Goal: Task Accomplishment & Management: Use online tool/utility

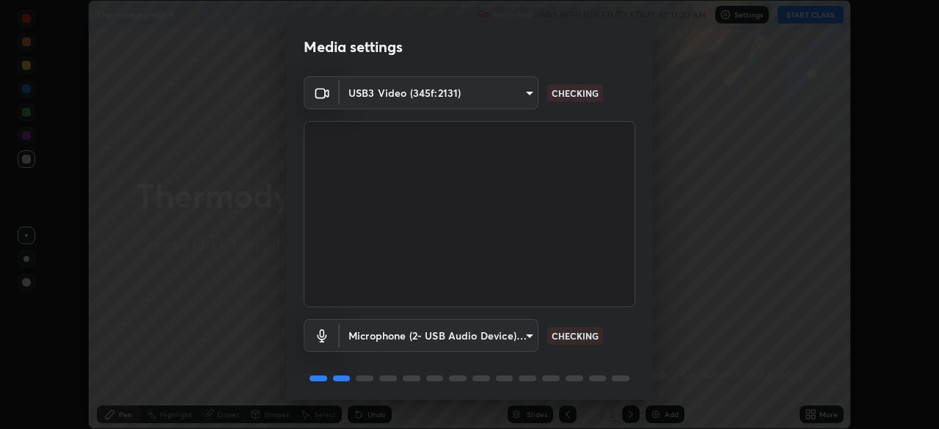
scroll to position [52, 0]
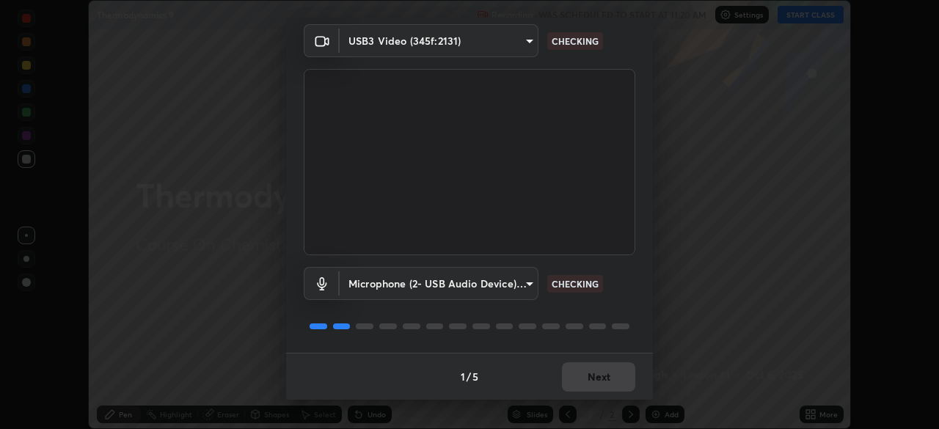
click at [572, 382] on div "1 / 5 Next" at bounding box center [469, 376] width 367 height 47
click at [580, 383] on div "1 / 5 Next" at bounding box center [469, 376] width 367 height 47
click at [620, 384] on div "1 / 5 Next" at bounding box center [469, 376] width 367 height 47
click at [610, 381] on div "1 / 5 Next" at bounding box center [469, 376] width 367 height 47
click at [607, 379] on div "1 / 5 Next" at bounding box center [469, 376] width 367 height 47
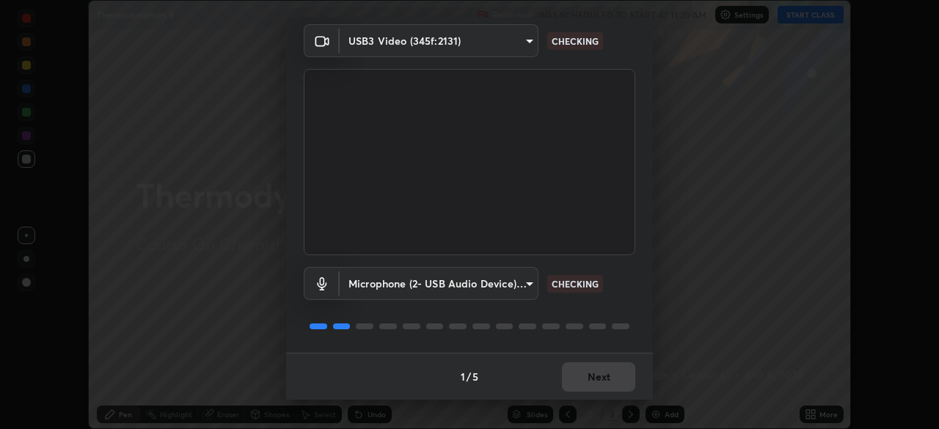
click at [595, 382] on div "1 / 5 Next" at bounding box center [469, 376] width 367 height 47
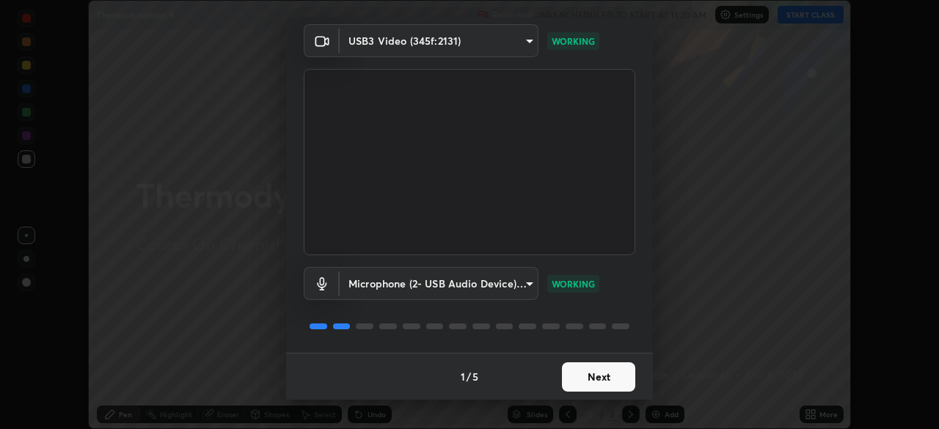
click at [596, 384] on button "Next" at bounding box center [598, 376] width 73 height 29
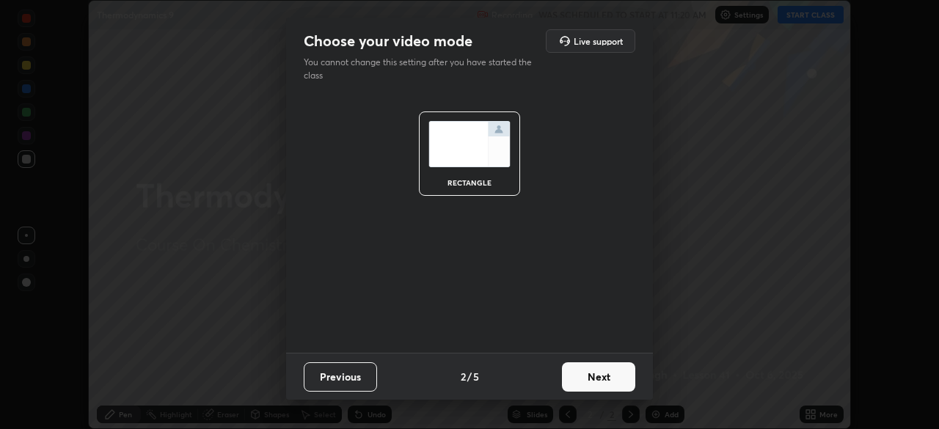
click at [597, 383] on button "Next" at bounding box center [598, 376] width 73 height 29
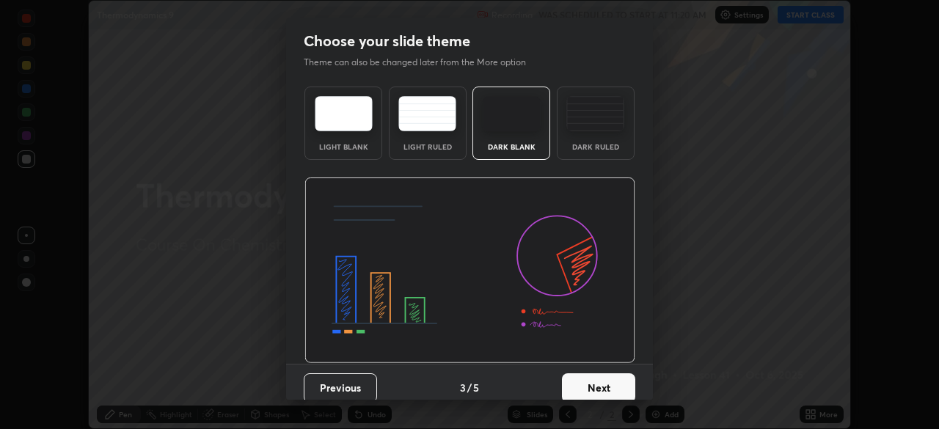
click at [598, 382] on button "Next" at bounding box center [598, 387] width 73 height 29
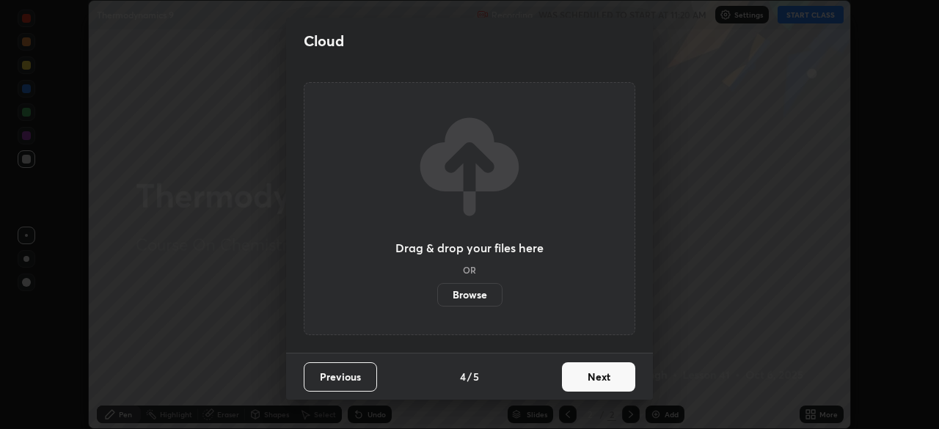
click at [602, 380] on button "Next" at bounding box center [598, 376] width 73 height 29
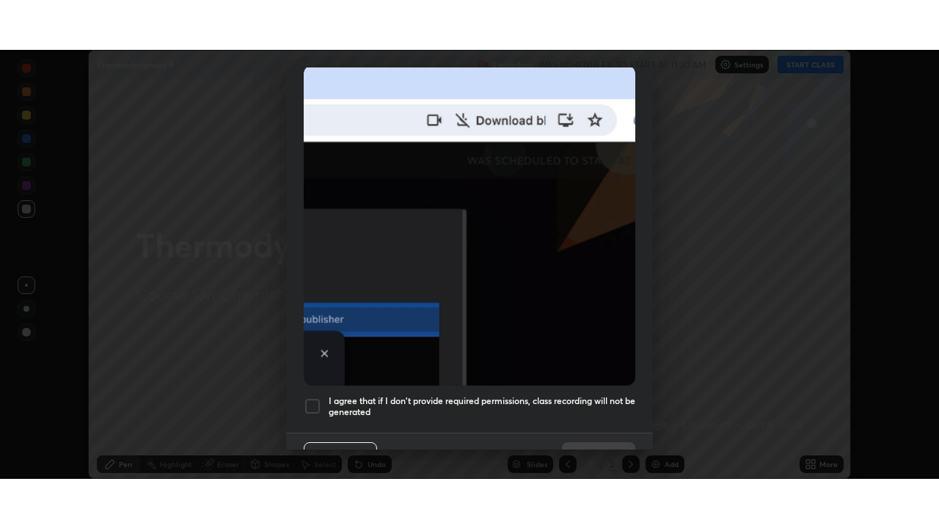
scroll to position [351, 0]
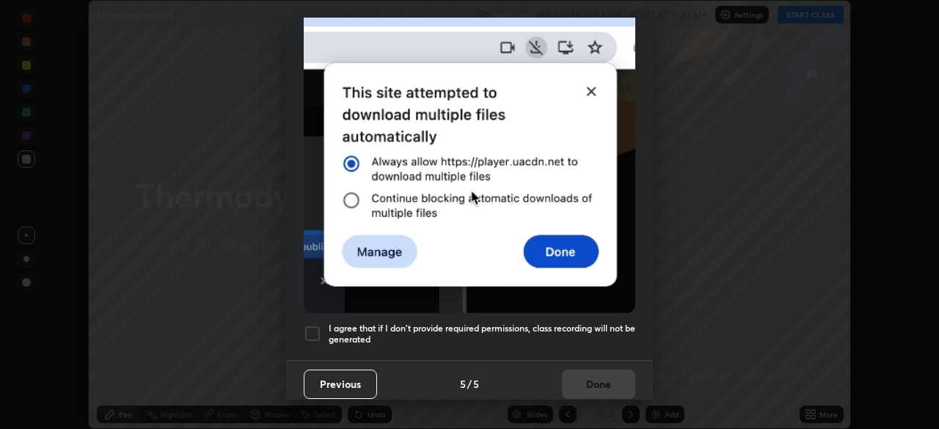
click at [450, 329] on h5 "I agree that if I don't provide required permissions, class recording will not …" at bounding box center [482, 334] width 307 height 23
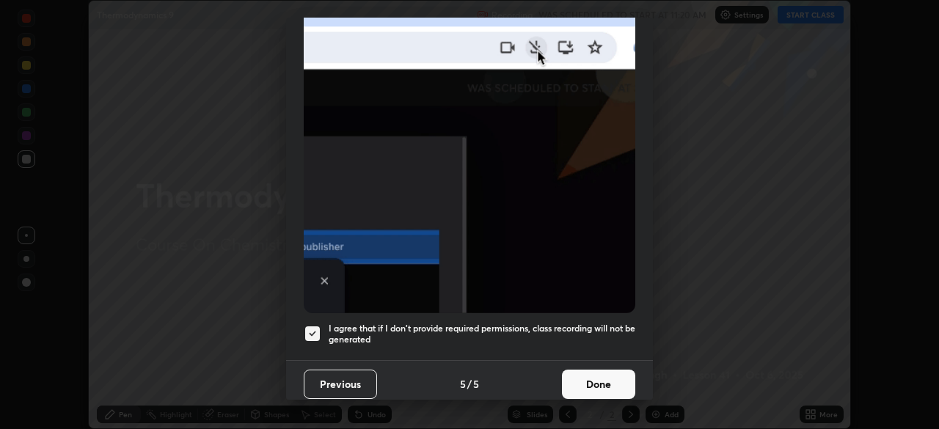
click at [585, 370] on button "Done" at bounding box center [598, 384] width 73 height 29
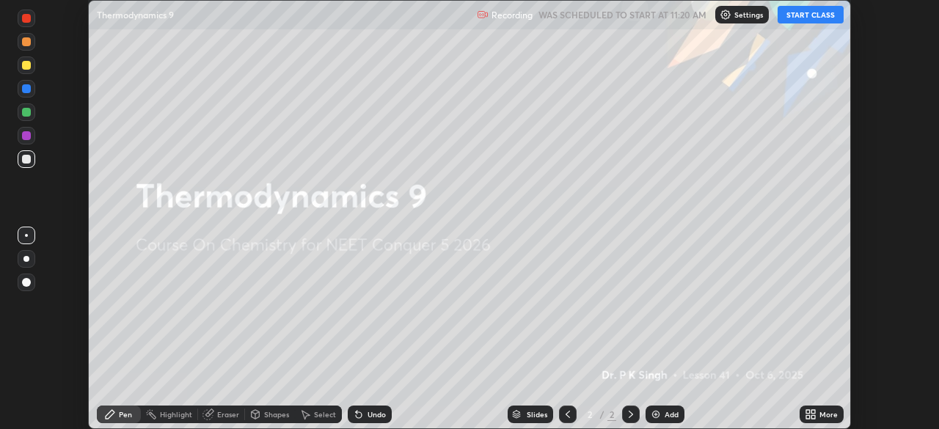
click at [813, 412] on icon at bounding box center [813, 412] width 4 height 4
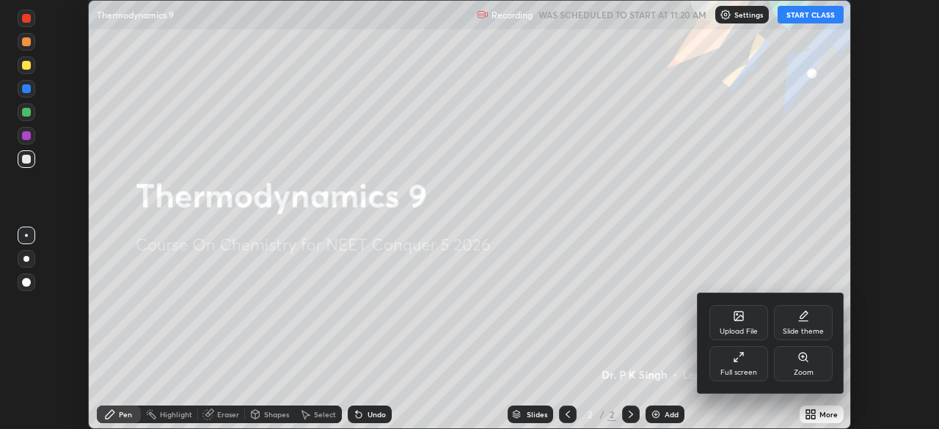
click at [726, 319] on div "Upload File" at bounding box center [739, 322] width 59 height 35
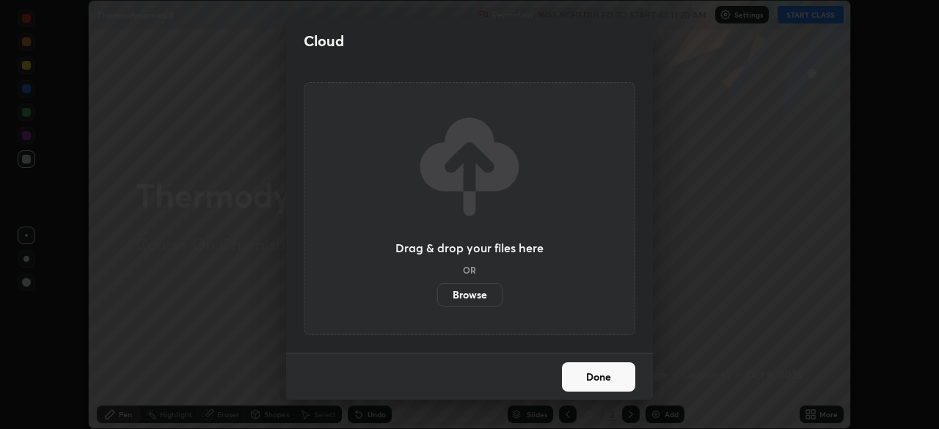
click at [464, 298] on label "Browse" at bounding box center [469, 294] width 65 height 23
click at [437, 298] on input "Browse" at bounding box center [437, 294] width 0 height 23
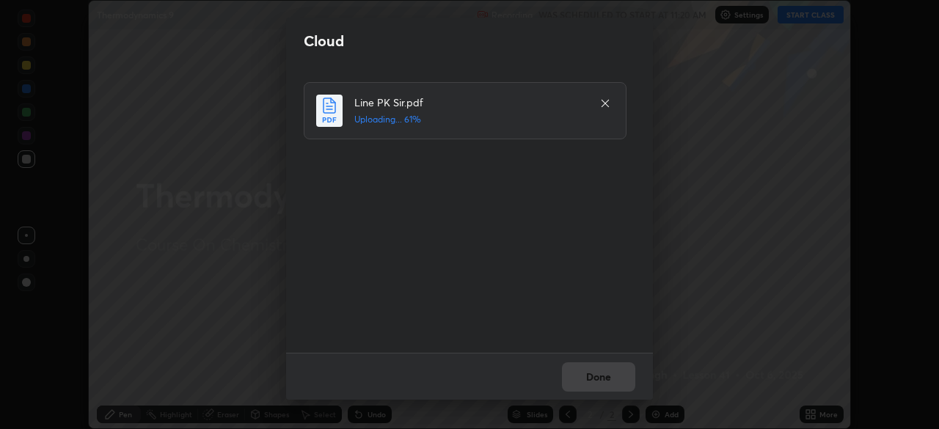
click at [588, 374] on div "Done" at bounding box center [469, 376] width 367 height 47
click at [588, 380] on div "Done" at bounding box center [469, 376] width 367 height 47
click at [591, 380] on button "Done" at bounding box center [598, 376] width 73 height 29
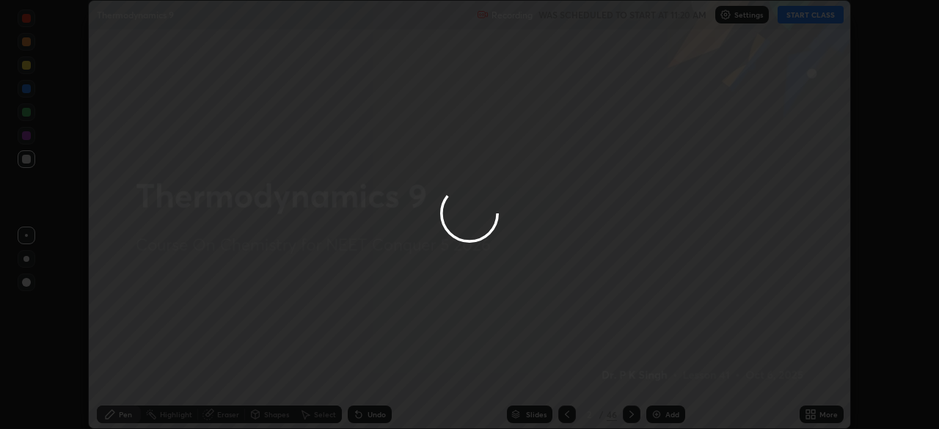
click at [588, 379] on div at bounding box center [469, 214] width 939 height 429
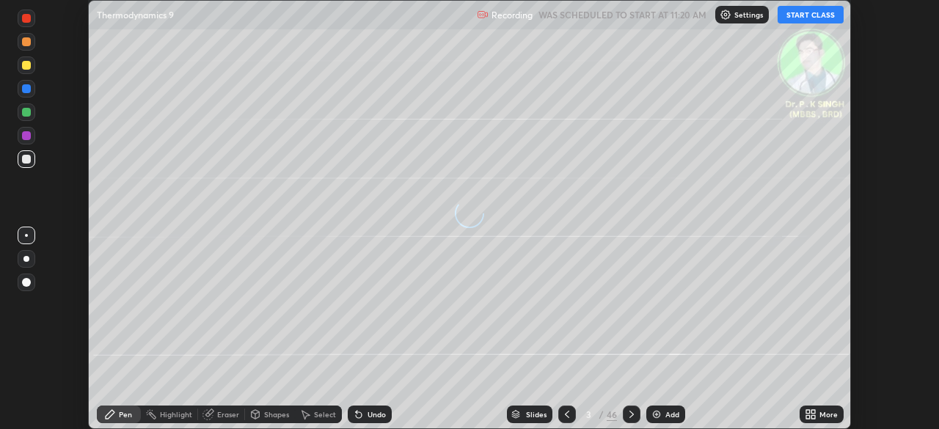
click at [823, 417] on div "More" at bounding box center [829, 414] width 18 height 7
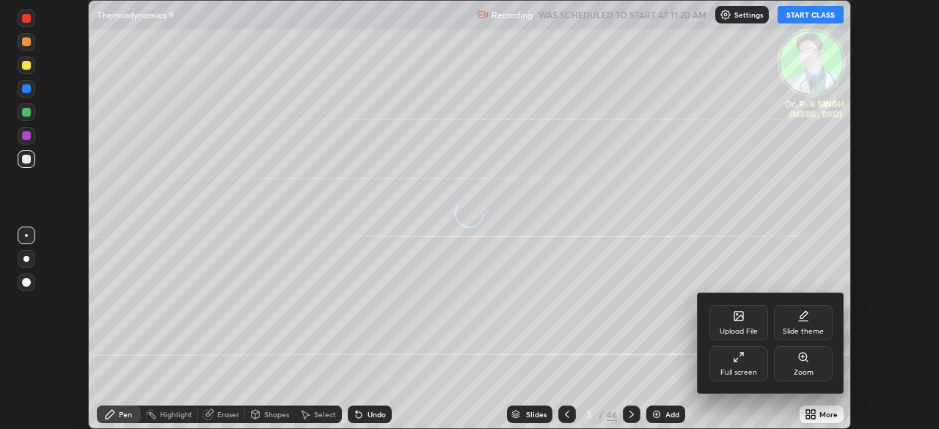
click at [745, 375] on div "Full screen" at bounding box center [739, 372] width 37 height 7
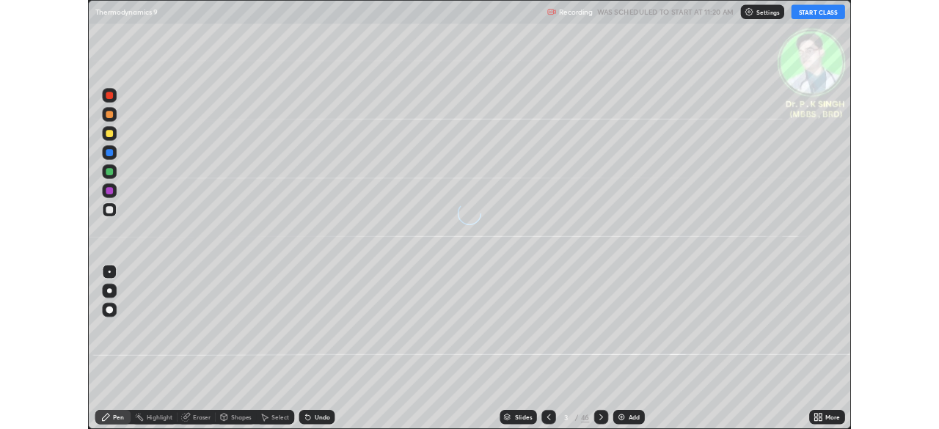
scroll to position [528, 939]
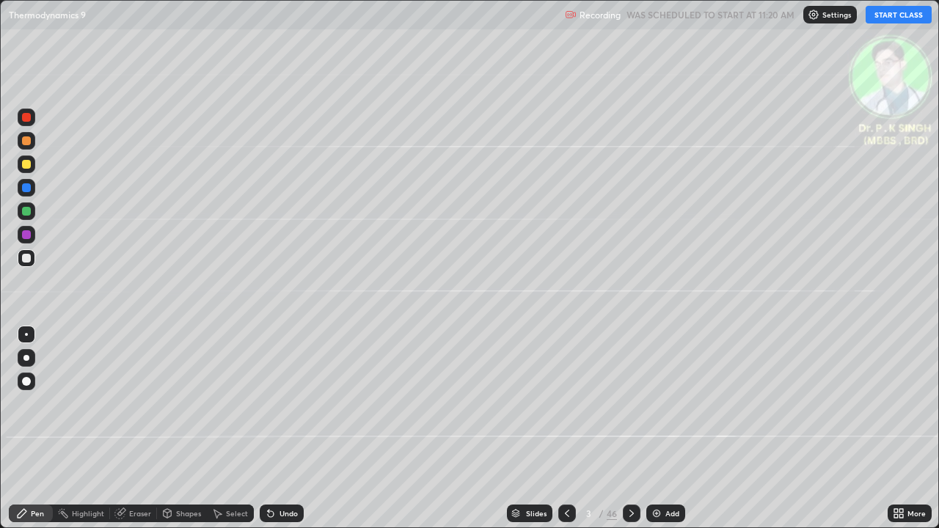
click at [879, 20] on button "START CLASS" at bounding box center [899, 15] width 66 height 18
click at [27, 164] on div at bounding box center [26, 164] width 9 height 9
click at [129, 428] on div "Eraser" at bounding box center [140, 513] width 22 height 7
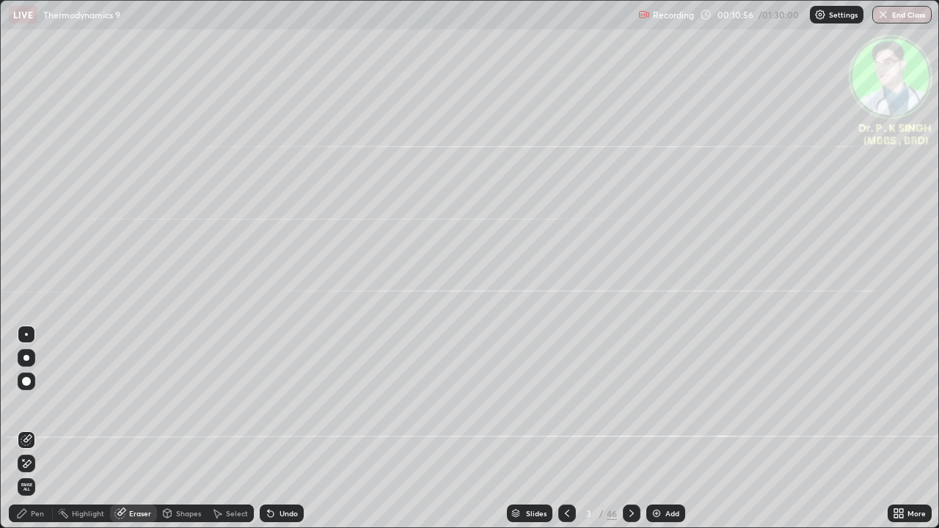
click at [29, 428] on icon at bounding box center [27, 464] width 12 height 12
click at [39, 428] on div "Pen" at bounding box center [37, 513] width 13 height 7
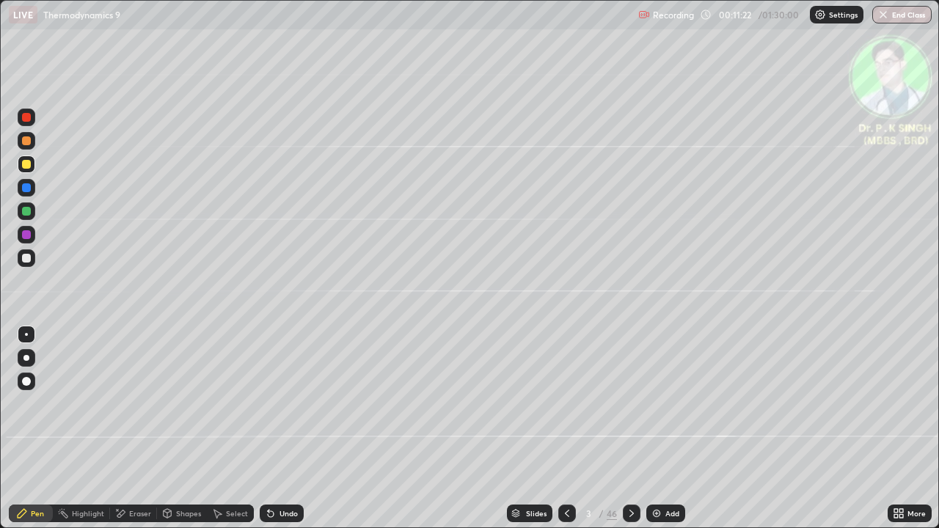
click at [632, 428] on div at bounding box center [632, 513] width 18 height 29
click at [565, 428] on icon at bounding box center [567, 514] width 12 height 12
click at [630, 428] on icon at bounding box center [632, 514] width 12 height 12
click at [630, 428] on div at bounding box center [632, 514] width 18 height 18
click at [28, 191] on div at bounding box center [26, 187] width 9 height 9
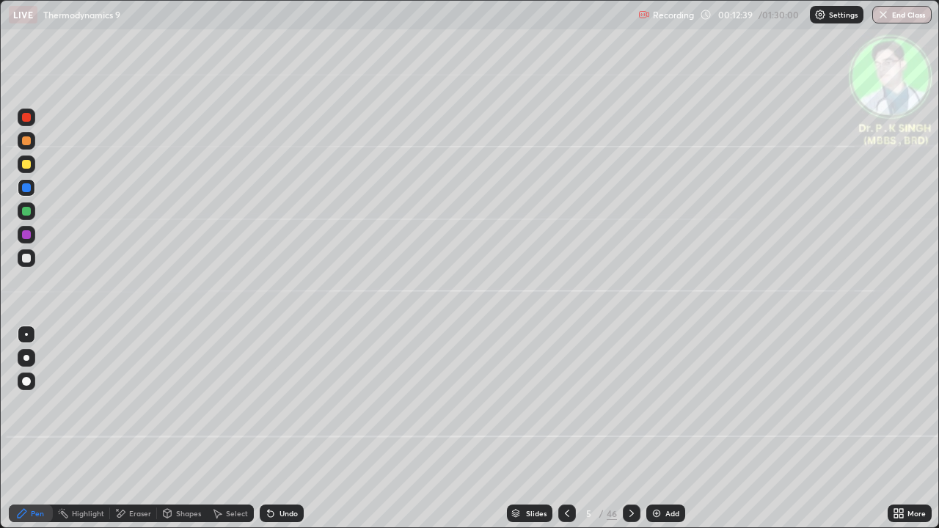
click at [26, 164] on div at bounding box center [26, 164] width 9 height 9
click at [628, 428] on icon at bounding box center [632, 514] width 12 height 12
click at [26, 165] on div at bounding box center [26, 164] width 9 height 9
click at [28, 165] on div at bounding box center [26, 164] width 9 height 9
click at [117, 428] on icon at bounding box center [117, 509] width 1 height 1
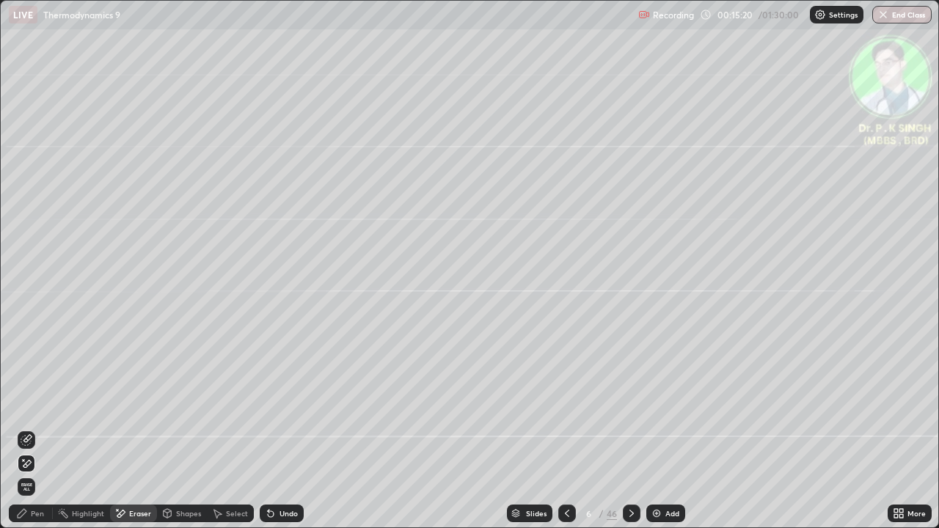
click at [32, 428] on div at bounding box center [27, 464] width 18 height 18
click at [26, 428] on icon at bounding box center [22, 514] width 12 height 12
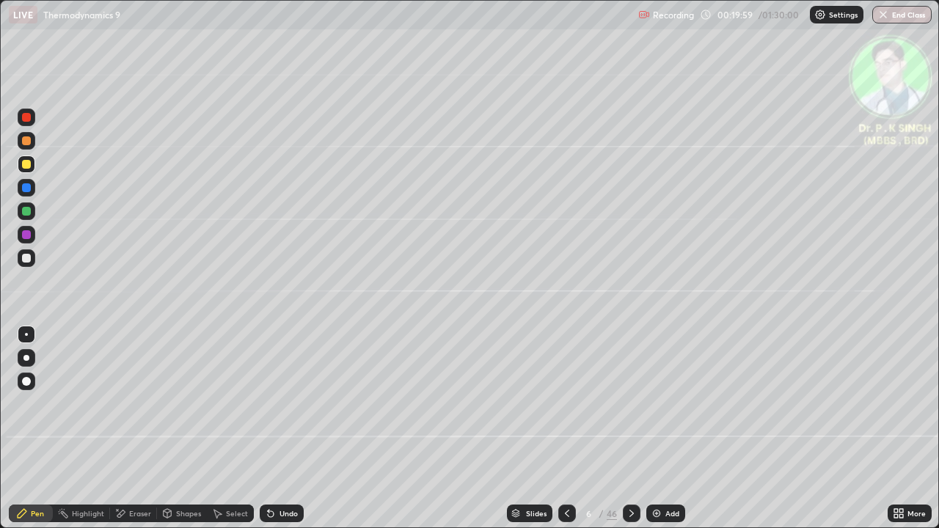
click at [630, 428] on icon at bounding box center [632, 514] width 12 height 12
click at [33, 164] on div at bounding box center [27, 165] width 18 height 18
click at [566, 428] on icon at bounding box center [567, 514] width 12 height 12
click at [630, 428] on icon at bounding box center [632, 513] width 4 height 7
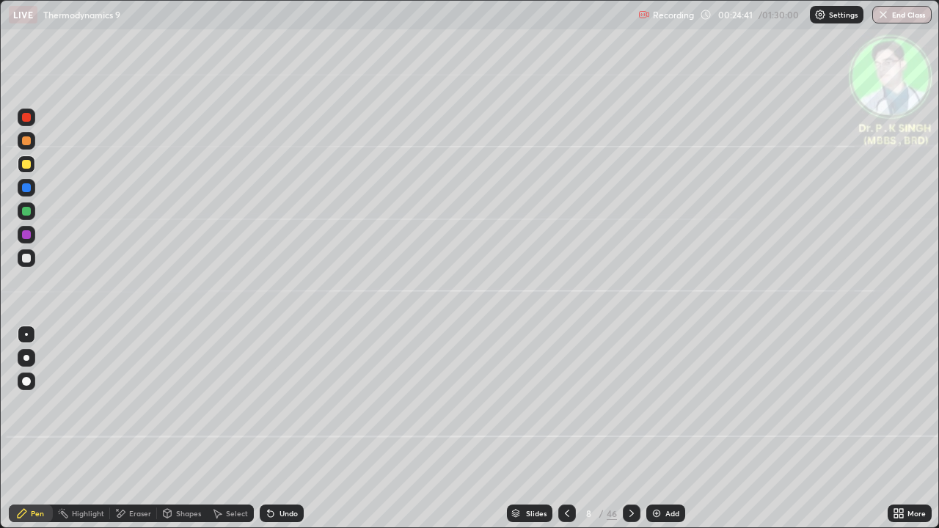
click at [630, 428] on icon at bounding box center [632, 514] width 12 height 12
click at [565, 428] on icon at bounding box center [567, 514] width 12 height 12
click at [624, 428] on div at bounding box center [632, 514] width 18 height 18
click at [125, 428] on icon at bounding box center [120, 514] width 12 height 12
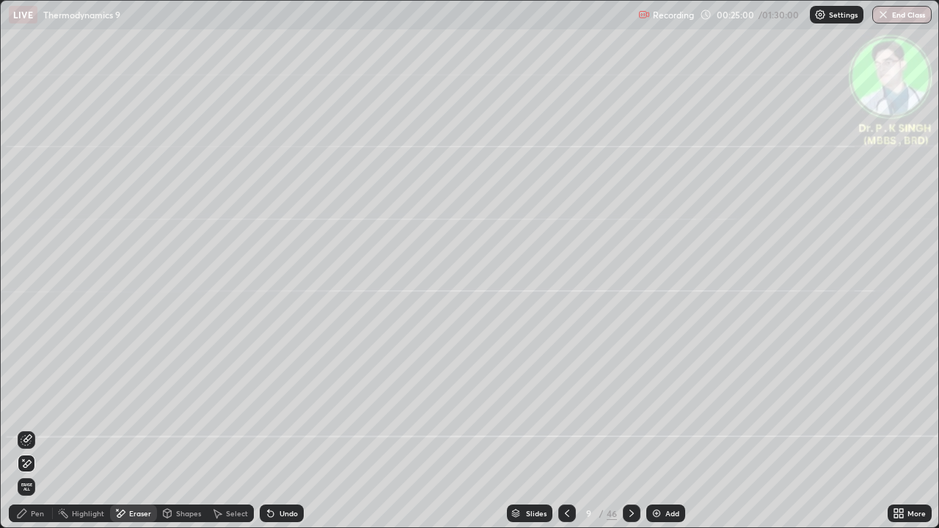
click at [28, 428] on icon at bounding box center [27, 464] width 12 height 12
click at [34, 428] on div "Pen" at bounding box center [37, 513] width 13 height 7
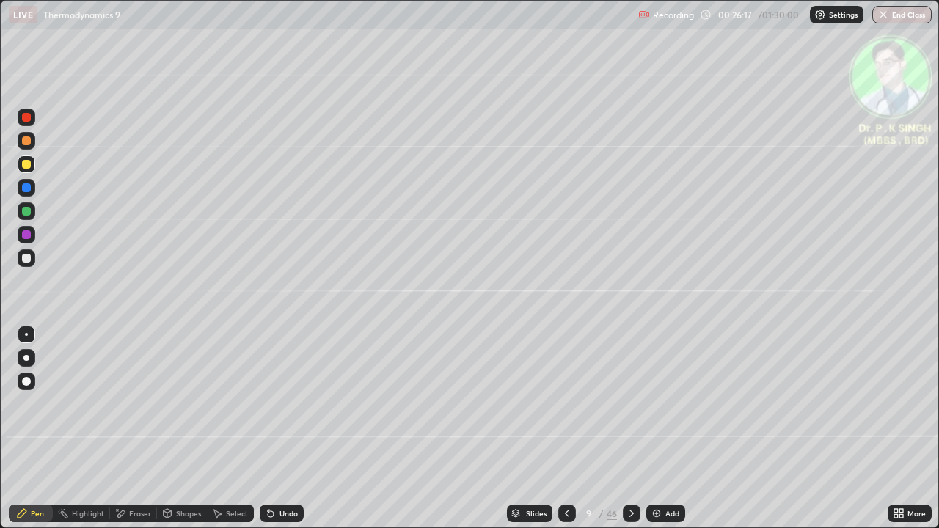
click at [637, 428] on div at bounding box center [632, 514] width 18 height 18
click at [128, 428] on div "Eraser" at bounding box center [133, 514] width 47 height 18
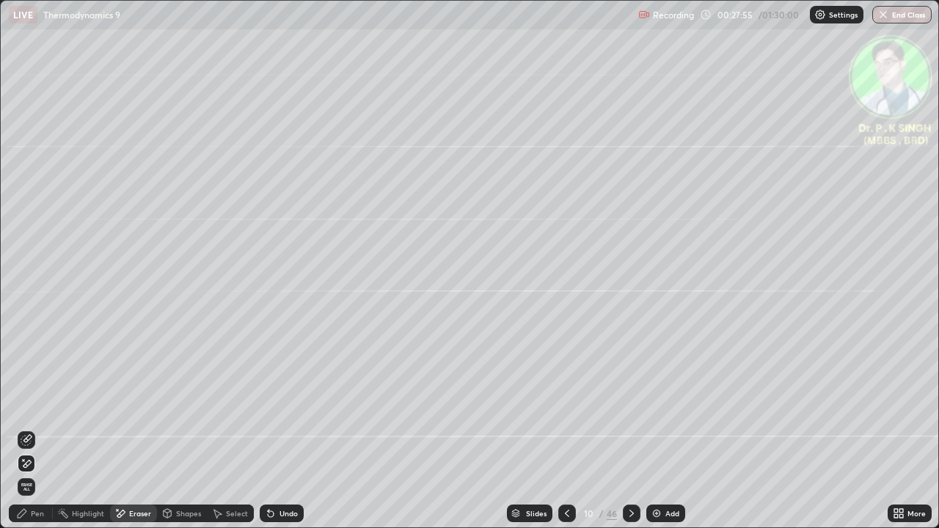
click at [30, 428] on icon at bounding box center [27, 440] width 12 height 12
click at [34, 428] on div "Pen" at bounding box center [37, 513] width 13 height 7
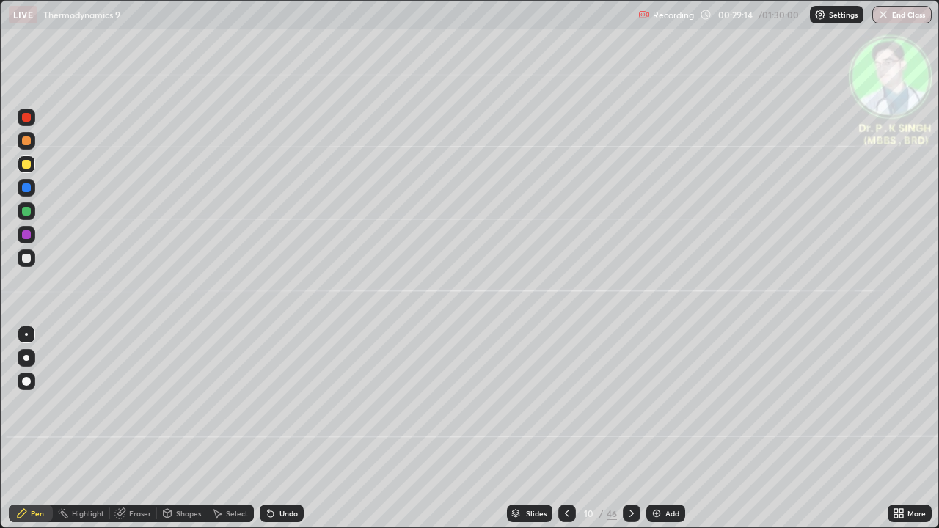
click at [632, 428] on icon at bounding box center [632, 514] width 12 height 12
click at [123, 428] on icon at bounding box center [121, 511] width 8 height 7
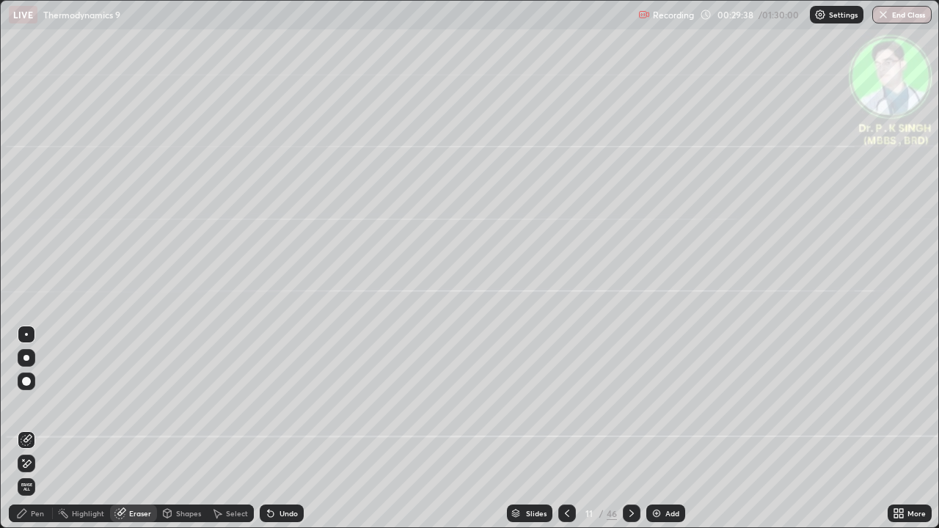
click at [30, 428] on icon at bounding box center [27, 464] width 12 height 12
click at [29, 428] on div "Pen" at bounding box center [31, 514] width 44 height 18
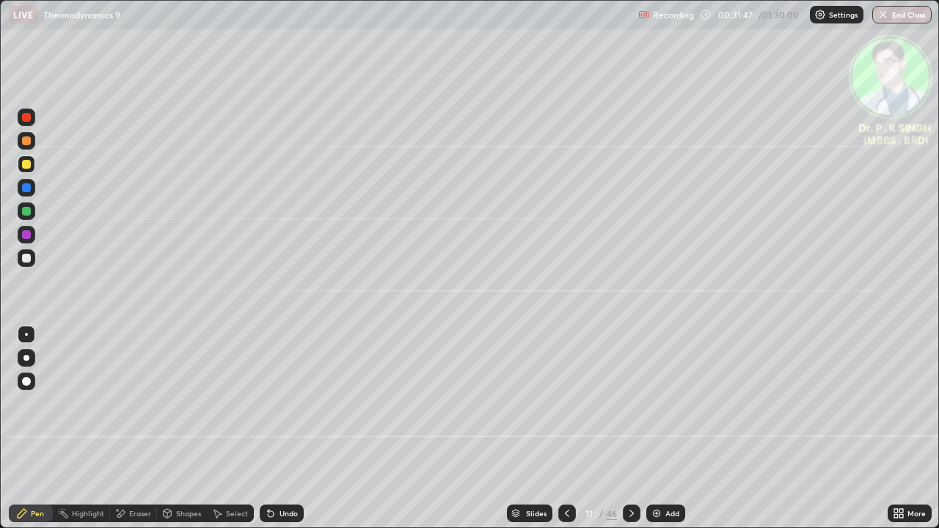
click at [632, 428] on icon at bounding box center [632, 514] width 12 height 12
click at [129, 428] on div "Eraser" at bounding box center [140, 513] width 22 height 7
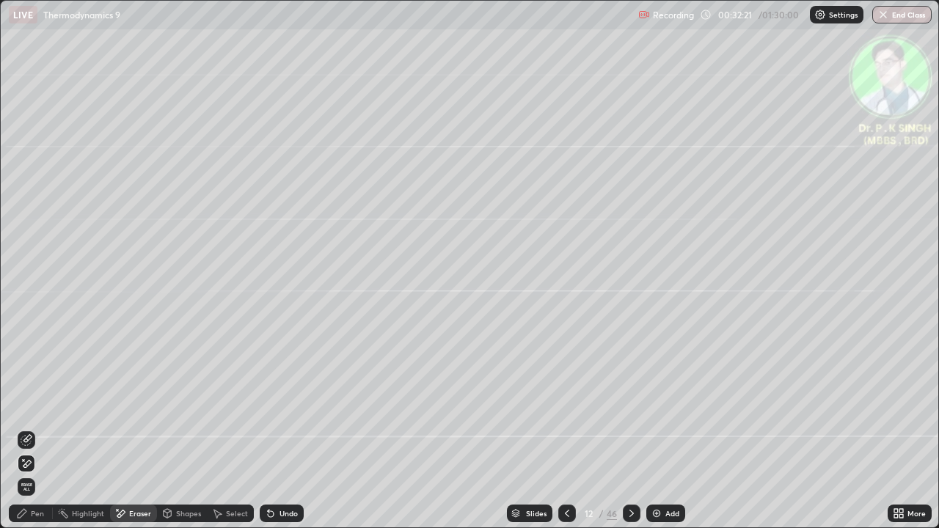
click at [33, 428] on div at bounding box center [27, 464] width 18 height 18
click at [40, 428] on div "Pen" at bounding box center [37, 513] width 13 height 7
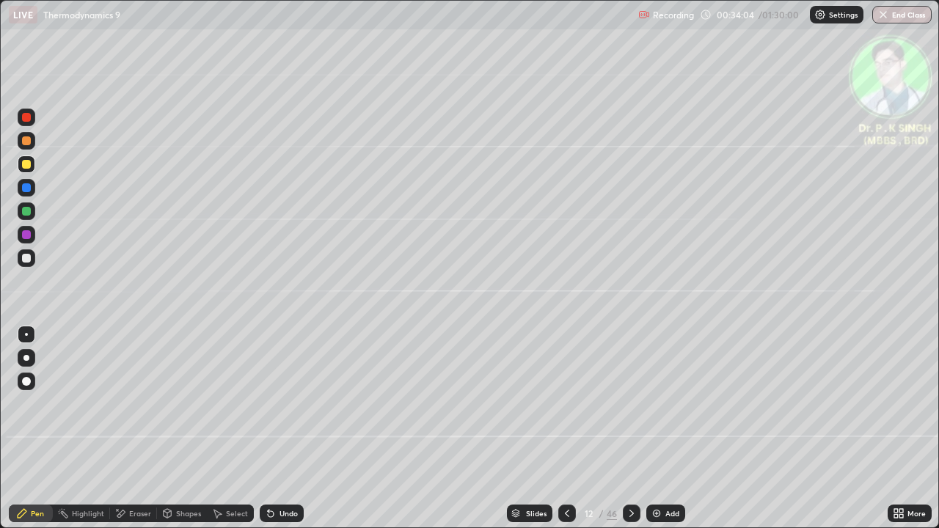
click at [630, 428] on icon at bounding box center [632, 514] width 12 height 12
click at [34, 163] on div at bounding box center [27, 165] width 18 height 18
click at [26, 167] on div at bounding box center [26, 164] width 9 height 9
click at [630, 428] on icon at bounding box center [632, 514] width 12 height 12
click at [32, 213] on div at bounding box center [27, 212] width 18 height 18
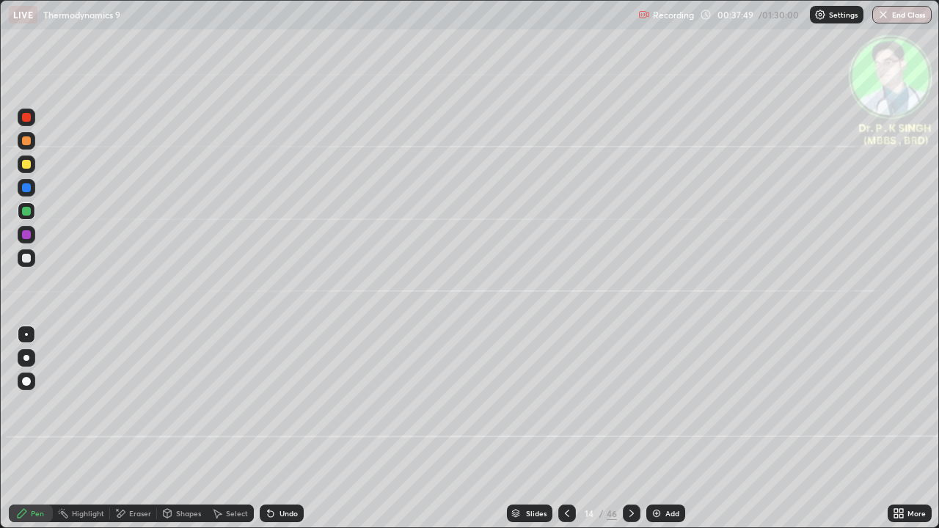
click at [29, 165] on div at bounding box center [26, 164] width 9 height 9
click at [34, 165] on div at bounding box center [27, 165] width 18 height 18
click at [630, 428] on icon at bounding box center [632, 514] width 12 height 12
click at [29, 168] on div at bounding box center [27, 165] width 18 height 18
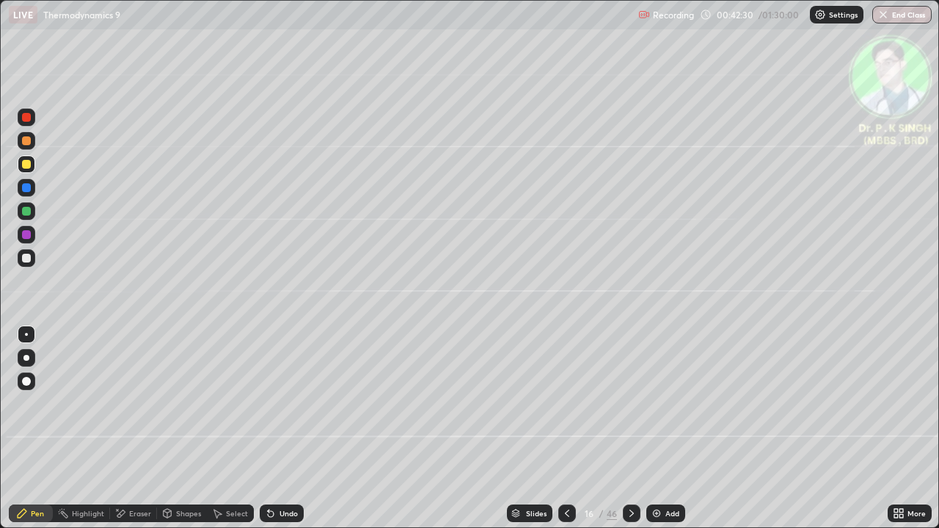
click at [566, 428] on icon at bounding box center [567, 514] width 12 height 12
click at [27, 164] on div at bounding box center [26, 164] width 9 height 9
click at [631, 428] on div at bounding box center [632, 514] width 18 height 18
click at [122, 428] on icon at bounding box center [120, 514] width 12 height 12
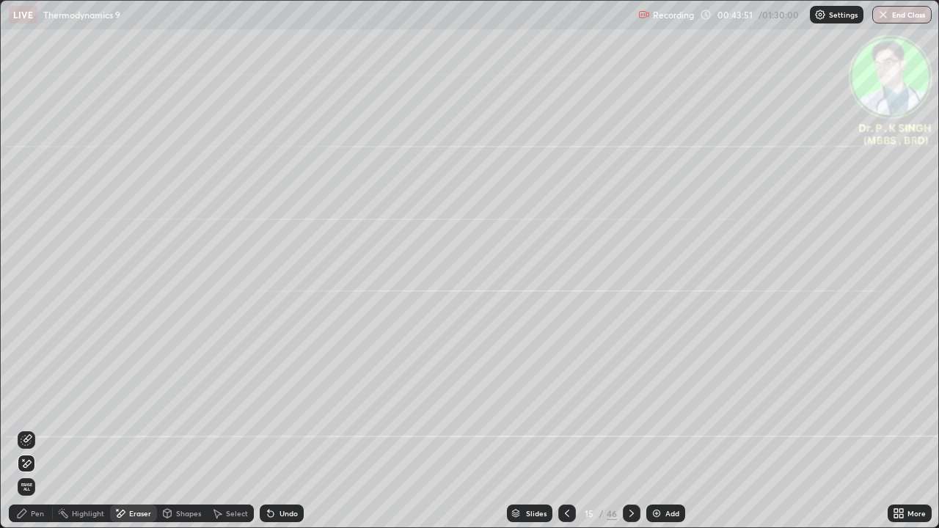
click at [27, 428] on span "Erase all" at bounding box center [26, 487] width 16 height 9
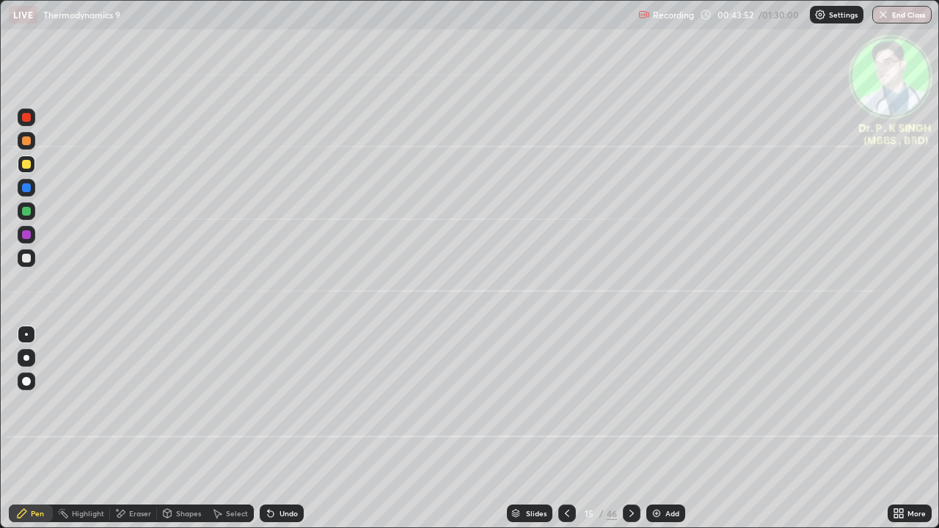
click at [32, 428] on div "Pen" at bounding box center [31, 514] width 44 height 18
click at [29, 166] on div at bounding box center [26, 164] width 9 height 9
click at [123, 428] on icon at bounding box center [121, 513] width 8 height 7
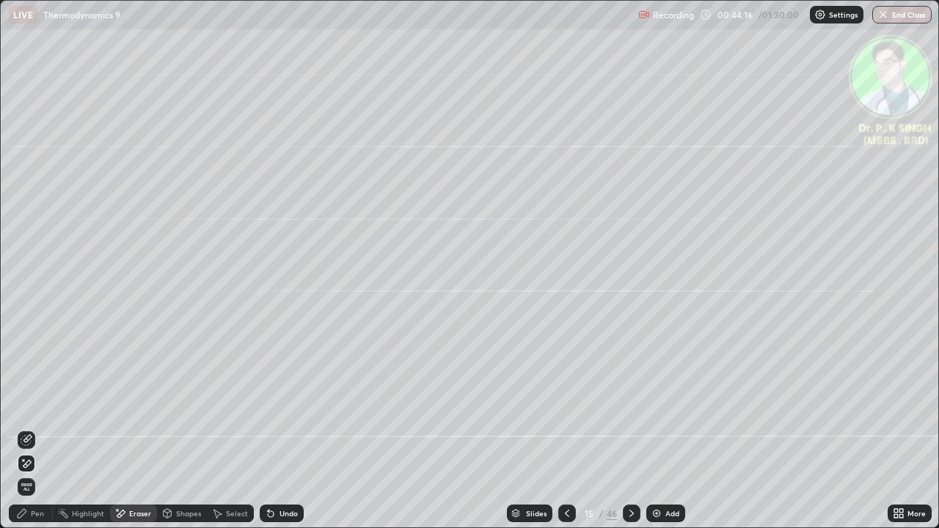
click at [30, 428] on icon at bounding box center [27, 463] width 8 height 7
click at [37, 428] on div "Pen" at bounding box center [37, 513] width 13 height 7
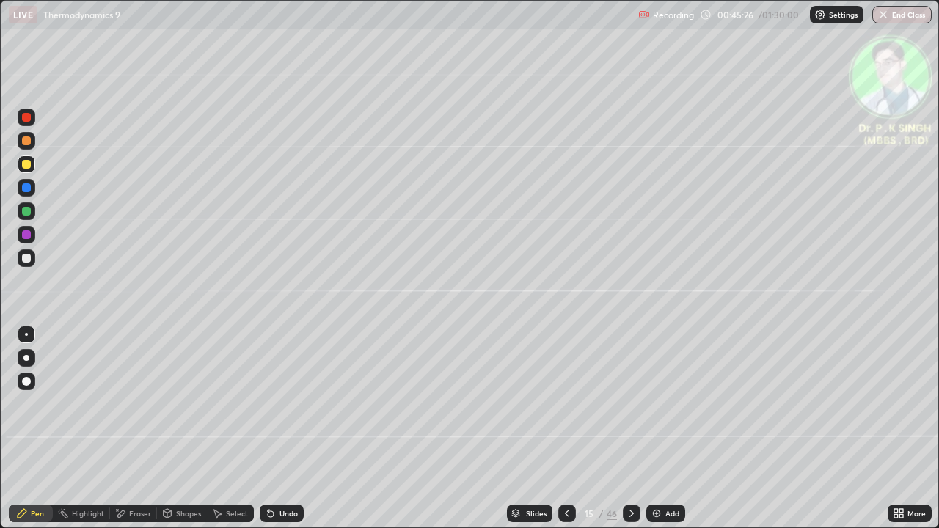
click at [26, 213] on div at bounding box center [26, 211] width 9 height 9
click at [631, 428] on icon at bounding box center [632, 513] width 4 height 7
click at [126, 428] on div "Eraser" at bounding box center [133, 514] width 47 height 18
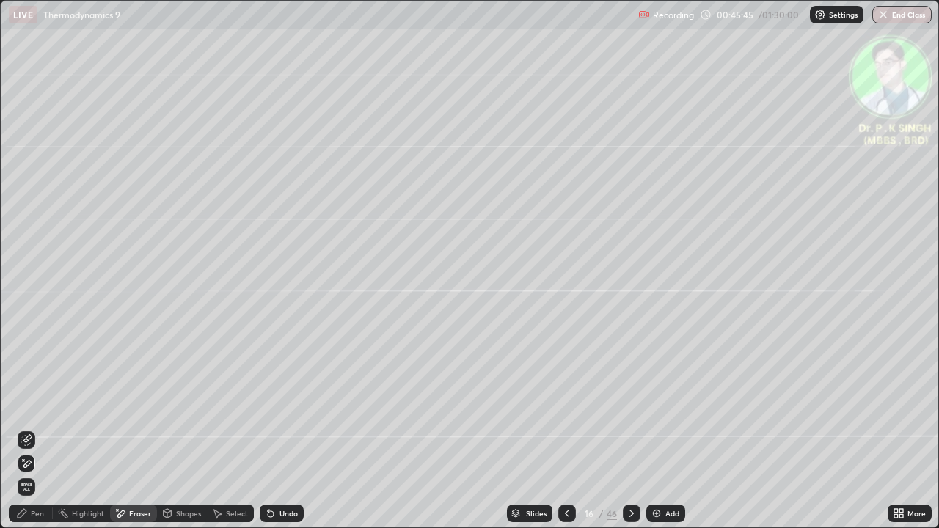
click at [27, 428] on span "Erase all" at bounding box center [26, 487] width 16 height 9
click at [30, 428] on div "Pen" at bounding box center [31, 514] width 44 height 18
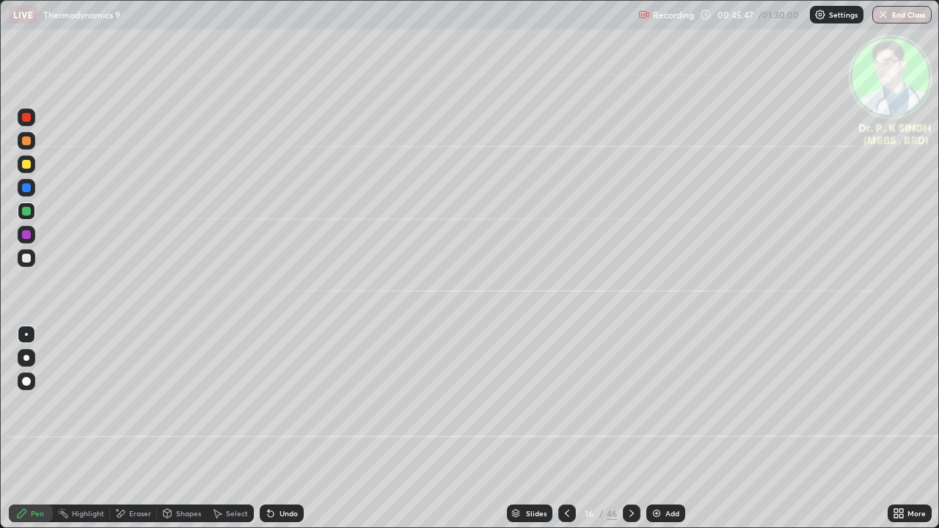
click at [38, 215] on div "Erase all" at bounding box center [26, 264] width 35 height 470
click at [29, 212] on div at bounding box center [26, 211] width 9 height 9
click at [29, 189] on div at bounding box center [26, 187] width 9 height 9
click at [27, 188] on div at bounding box center [26, 187] width 9 height 9
click at [27, 167] on div at bounding box center [26, 164] width 9 height 9
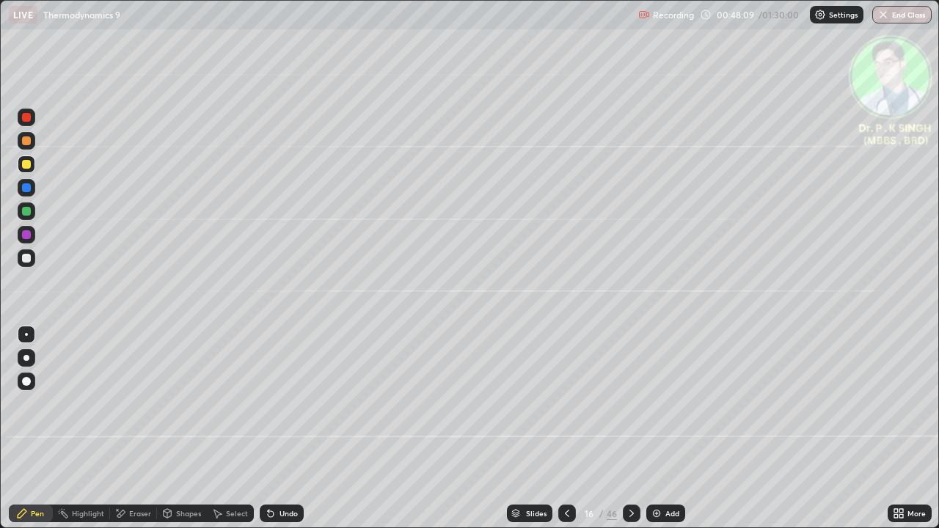
click at [631, 428] on icon at bounding box center [632, 514] width 12 height 12
click at [32, 189] on div at bounding box center [27, 188] width 18 height 18
click at [29, 189] on div at bounding box center [26, 187] width 9 height 9
click at [28, 212] on div at bounding box center [26, 211] width 9 height 9
click at [27, 167] on div at bounding box center [26, 164] width 9 height 9
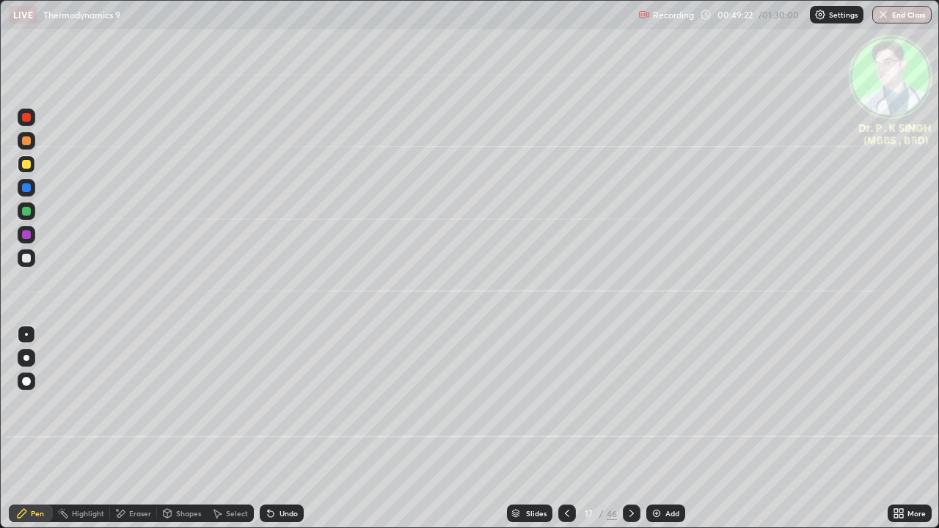
click at [628, 428] on icon at bounding box center [632, 514] width 12 height 12
click at [32, 169] on div at bounding box center [27, 165] width 18 height 18
click at [27, 165] on div at bounding box center [26, 164] width 9 height 9
click at [631, 428] on icon at bounding box center [632, 514] width 12 height 12
click at [27, 164] on div at bounding box center [26, 164] width 9 height 9
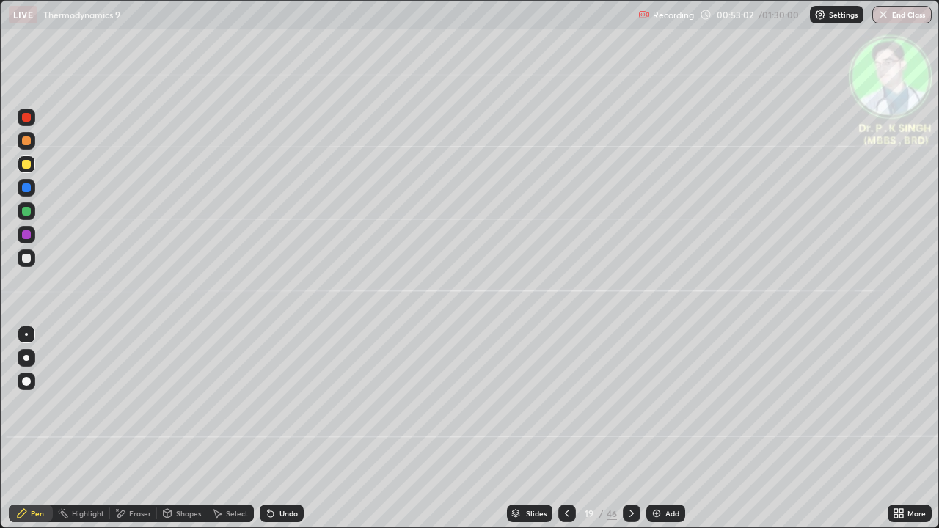
click at [572, 428] on div at bounding box center [567, 514] width 18 height 18
click at [631, 428] on icon at bounding box center [632, 514] width 12 height 12
click at [561, 428] on icon at bounding box center [567, 514] width 12 height 12
click at [633, 428] on div at bounding box center [632, 514] width 18 height 18
click at [630, 428] on div at bounding box center [632, 513] width 18 height 29
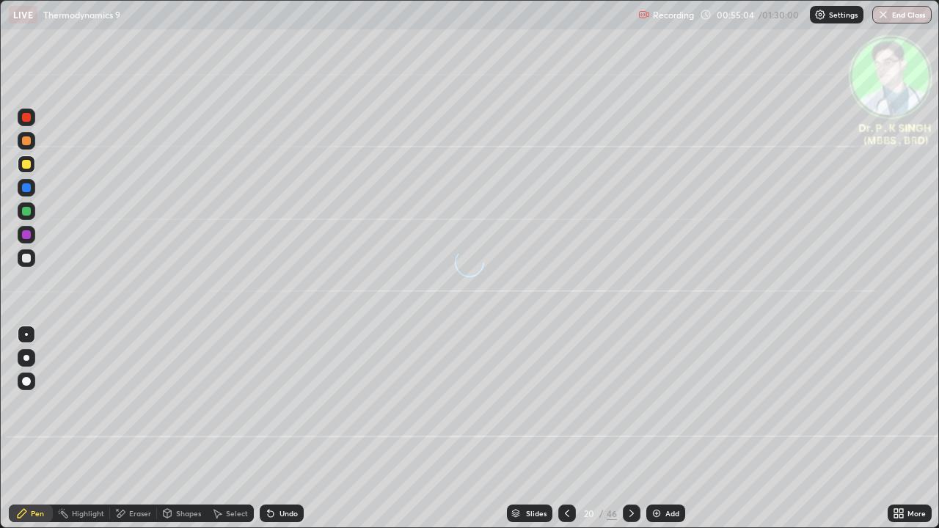
click at [29, 167] on div at bounding box center [26, 164] width 9 height 9
click at [26, 165] on div at bounding box center [26, 164] width 9 height 9
click at [565, 428] on div at bounding box center [567, 513] width 18 height 29
click at [627, 428] on div at bounding box center [632, 513] width 18 height 29
click at [26, 214] on div at bounding box center [26, 211] width 9 height 9
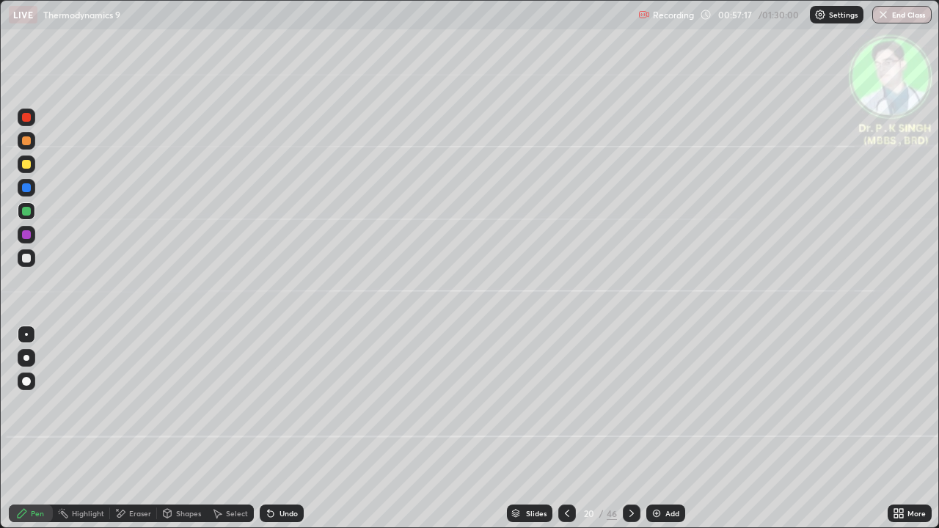
click at [24, 213] on div at bounding box center [26, 211] width 9 height 9
click at [631, 428] on icon at bounding box center [632, 514] width 12 height 12
click at [27, 164] on div at bounding box center [26, 164] width 9 height 9
click at [29, 167] on div at bounding box center [26, 164] width 9 height 9
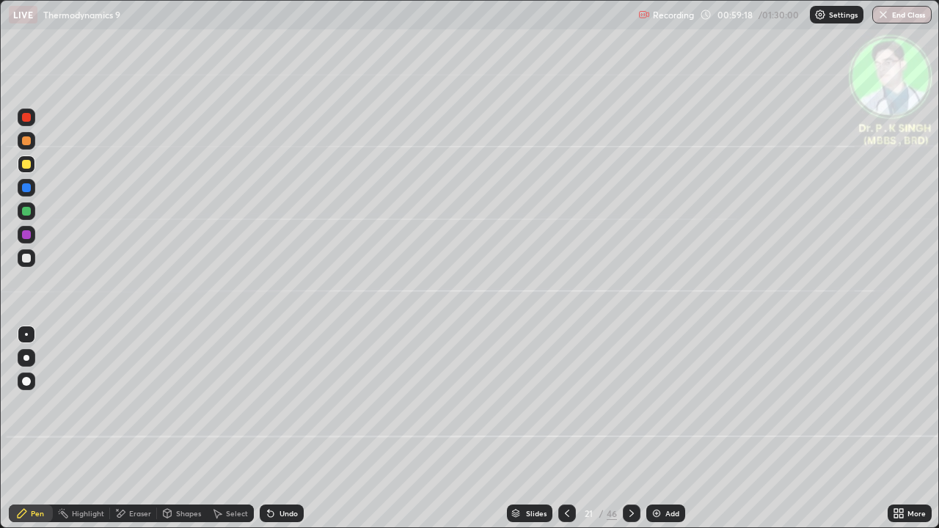
click at [632, 428] on icon at bounding box center [632, 514] width 12 height 12
click at [630, 428] on div at bounding box center [632, 514] width 18 height 18
click at [29, 188] on div at bounding box center [26, 187] width 9 height 9
click at [28, 166] on div at bounding box center [26, 164] width 9 height 9
click at [630, 428] on icon at bounding box center [632, 514] width 12 height 12
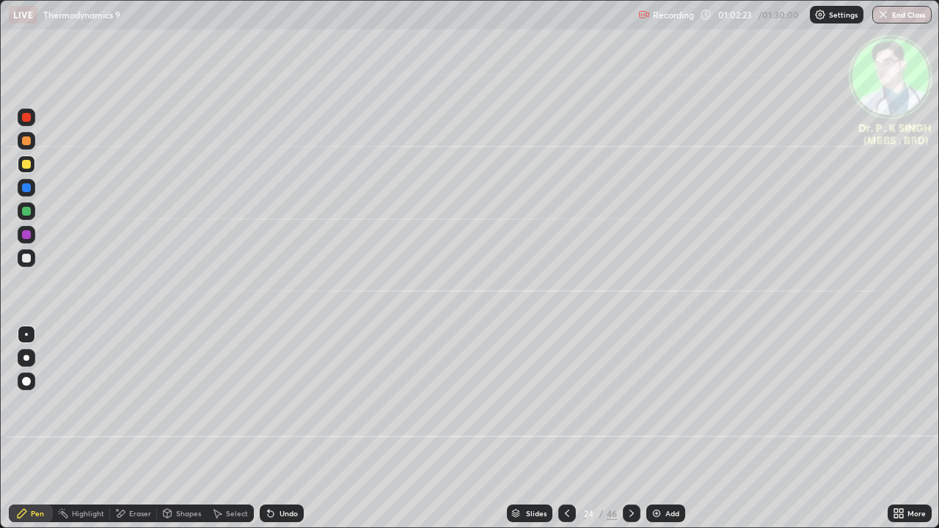
click at [564, 428] on icon at bounding box center [567, 514] width 12 height 12
click at [28, 214] on div at bounding box center [26, 211] width 9 height 9
click at [26, 214] on div at bounding box center [26, 211] width 9 height 9
click at [630, 428] on icon at bounding box center [632, 514] width 12 height 12
click at [30, 163] on div at bounding box center [26, 164] width 9 height 9
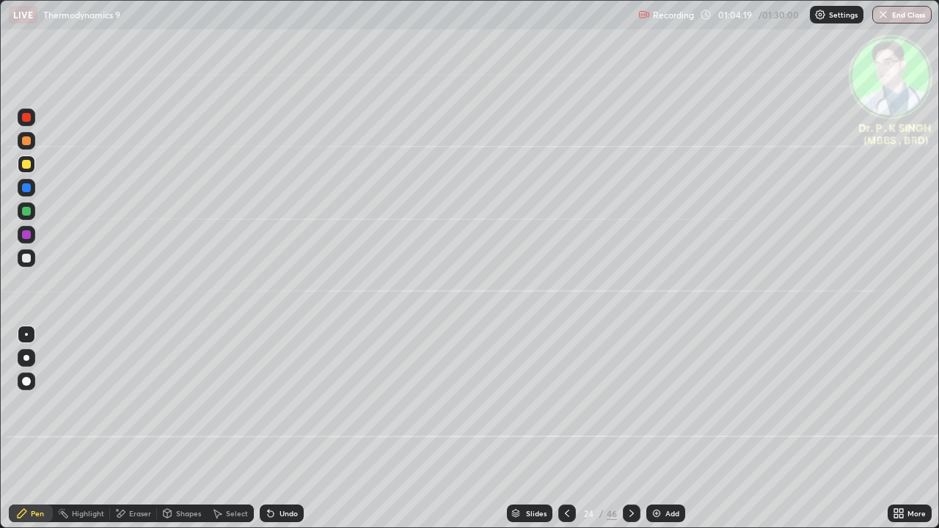
click at [638, 428] on div at bounding box center [632, 513] width 18 height 29
click at [32, 186] on div at bounding box center [27, 188] width 18 height 18
click at [30, 167] on div at bounding box center [26, 164] width 9 height 9
click at [632, 428] on icon at bounding box center [632, 514] width 12 height 12
click at [29, 188] on div at bounding box center [26, 187] width 9 height 9
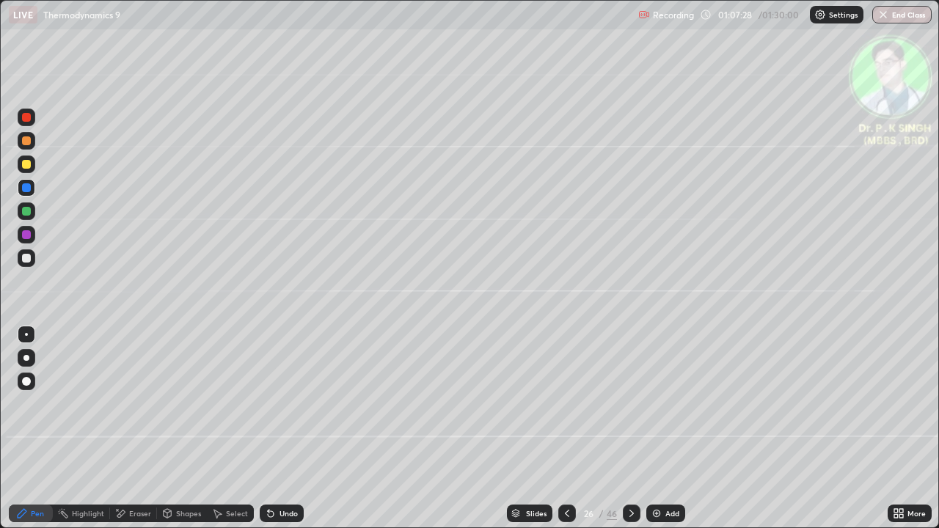
click at [28, 165] on div at bounding box center [26, 164] width 9 height 9
click at [123, 428] on icon at bounding box center [120, 514] width 12 height 12
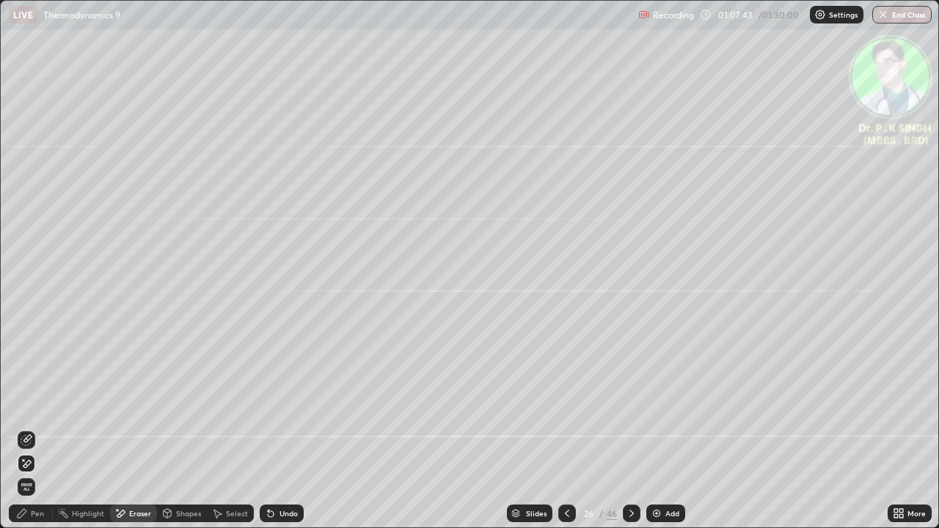
click at [31, 428] on icon at bounding box center [27, 464] width 12 height 12
click at [34, 428] on div "Pen" at bounding box center [31, 514] width 44 height 18
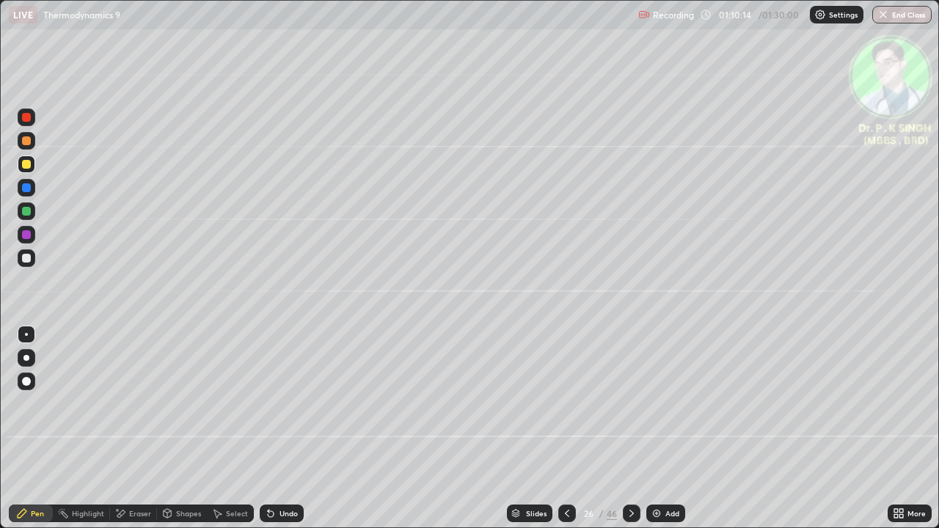
click at [624, 428] on div at bounding box center [632, 514] width 18 height 18
click at [29, 189] on div at bounding box center [26, 187] width 9 height 9
click at [27, 164] on div at bounding box center [26, 164] width 9 height 9
click at [129, 428] on div "Eraser" at bounding box center [140, 513] width 22 height 7
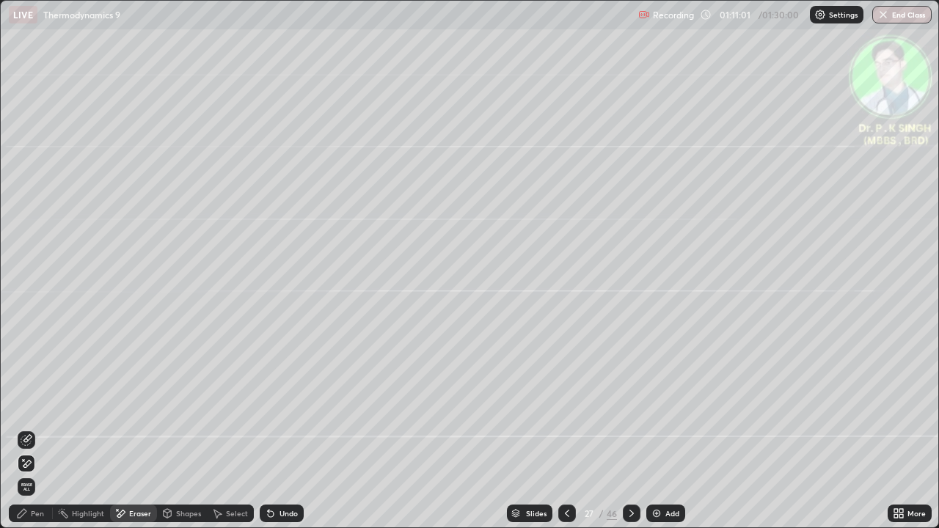
click at [33, 428] on div at bounding box center [27, 464] width 18 height 18
click at [34, 428] on div "Pen" at bounding box center [37, 513] width 13 height 7
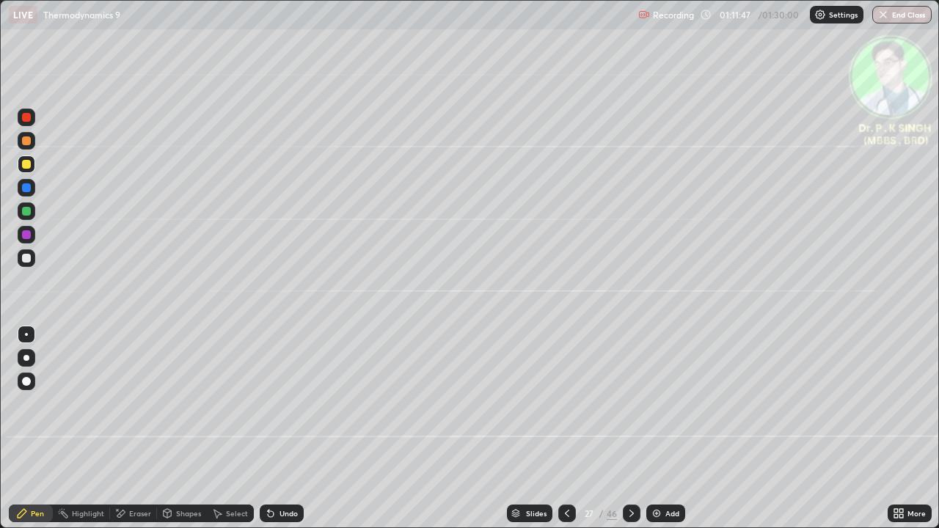
click at [634, 428] on div at bounding box center [632, 514] width 18 height 18
click at [29, 189] on div at bounding box center [26, 187] width 9 height 9
click at [26, 165] on div at bounding box center [26, 164] width 9 height 9
click at [630, 428] on icon at bounding box center [632, 513] width 4 height 7
click at [563, 428] on icon at bounding box center [567, 514] width 12 height 12
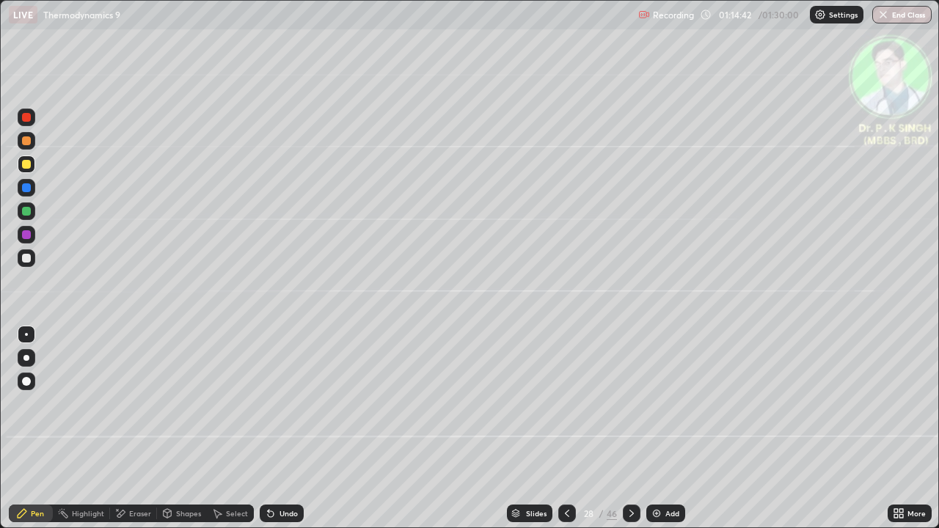
click at [630, 428] on icon at bounding box center [632, 513] width 4 height 7
click at [630, 428] on icon at bounding box center [632, 514] width 12 height 12
click at [30, 165] on div at bounding box center [26, 164] width 9 height 9
click at [572, 428] on div at bounding box center [567, 514] width 18 height 18
click at [630, 428] on icon at bounding box center [632, 514] width 12 height 12
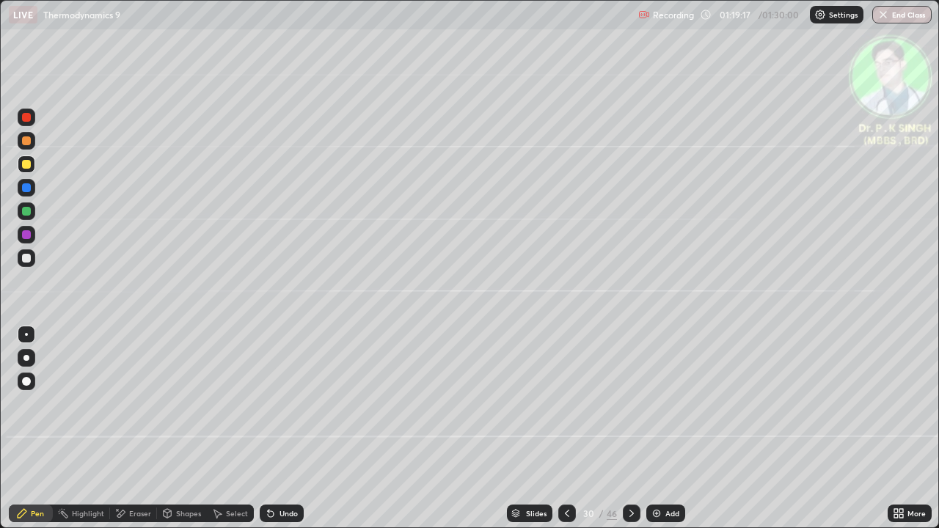
click at [629, 428] on div at bounding box center [632, 514] width 18 height 18
click at [630, 428] on div at bounding box center [632, 513] width 18 height 29
click at [563, 428] on icon at bounding box center [567, 514] width 12 height 12
click at [629, 428] on div at bounding box center [632, 514] width 18 height 18
click at [905, 16] on button "End Class" at bounding box center [903, 15] width 58 height 18
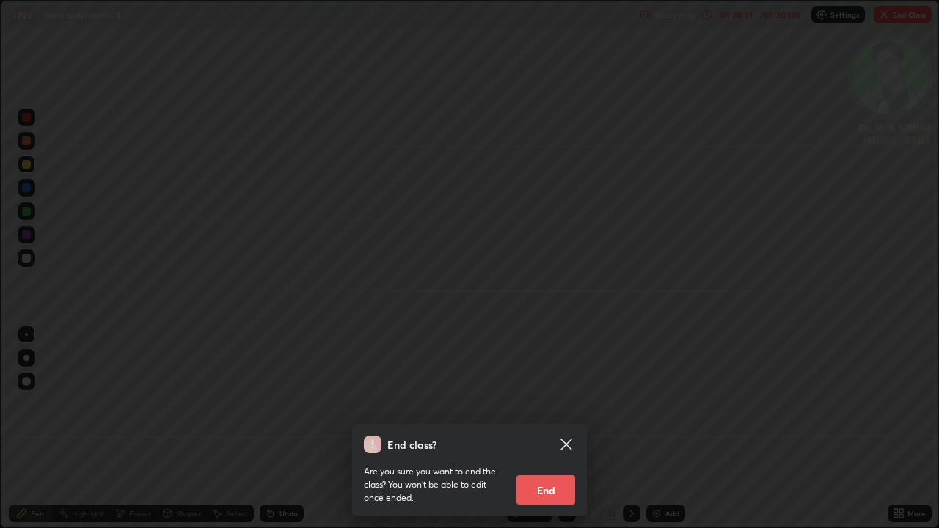
click at [540, 428] on button "End" at bounding box center [546, 489] width 59 height 29
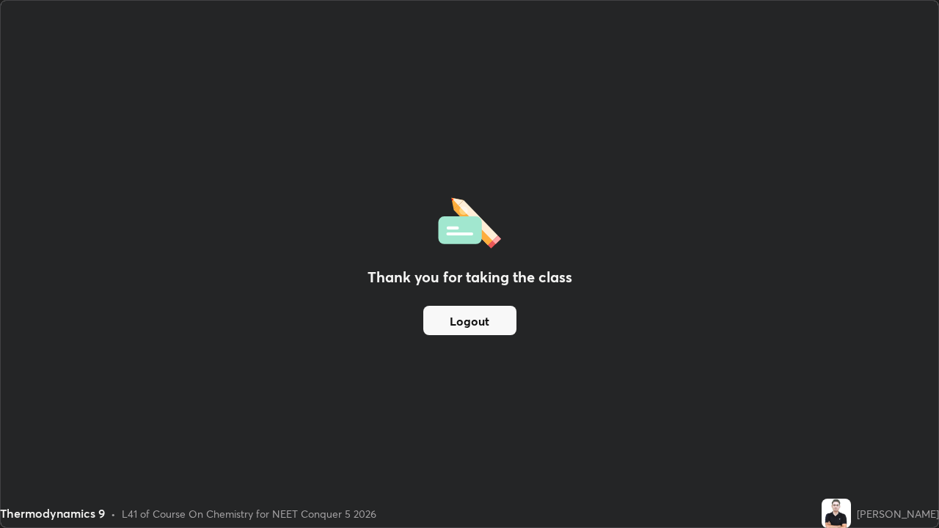
click at [484, 328] on button "Logout" at bounding box center [469, 320] width 93 height 29
click at [480, 330] on button "Logout" at bounding box center [469, 320] width 93 height 29
click at [478, 332] on button "Logout" at bounding box center [469, 320] width 93 height 29
click at [475, 327] on button "Logout" at bounding box center [469, 320] width 93 height 29
click at [477, 324] on button "Logout" at bounding box center [469, 320] width 93 height 29
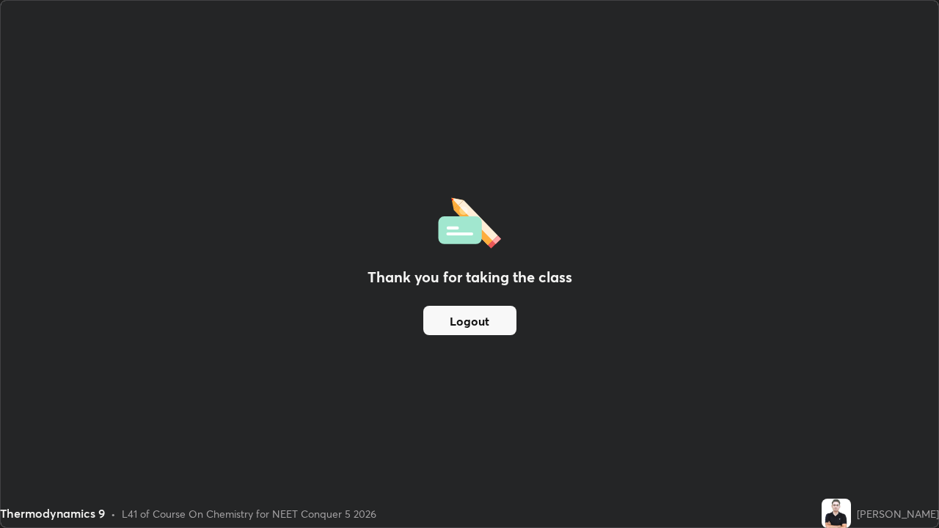
click at [495, 324] on button "Logout" at bounding box center [469, 320] width 93 height 29
click at [489, 330] on button "Logout" at bounding box center [469, 320] width 93 height 29
click at [483, 328] on button "Logout" at bounding box center [469, 320] width 93 height 29
click at [478, 327] on button "Logout" at bounding box center [469, 320] width 93 height 29
click at [478, 332] on button "Logout" at bounding box center [469, 320] width 93 height 29
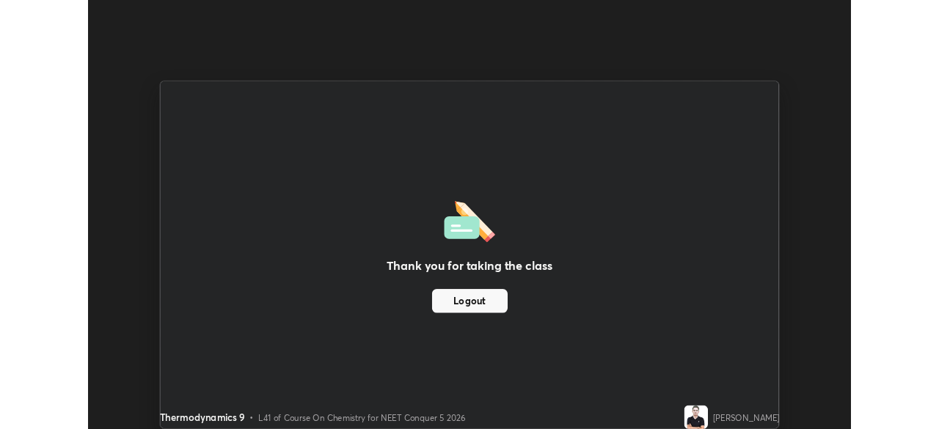
scroll to position [72942, 72432]
